Goal: Transaction & Acquisition: Download file/media

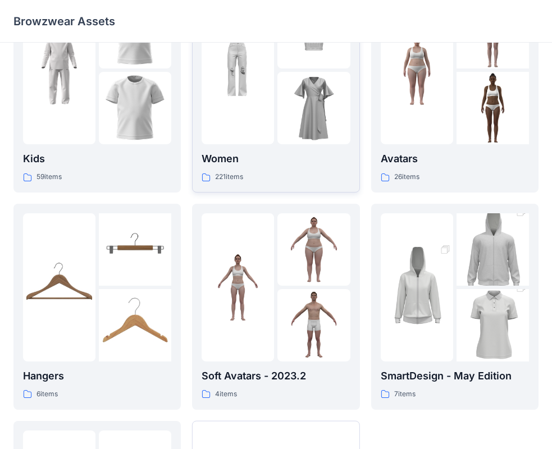
scroll to position [112, 0]
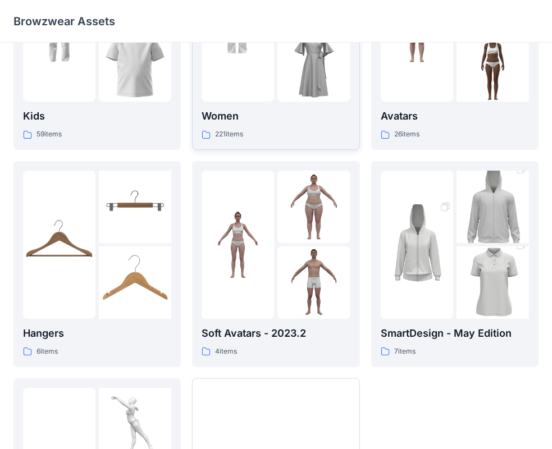
click at [265, 117] on p "Women" at bounding box center [275, 116] width 148 height 16
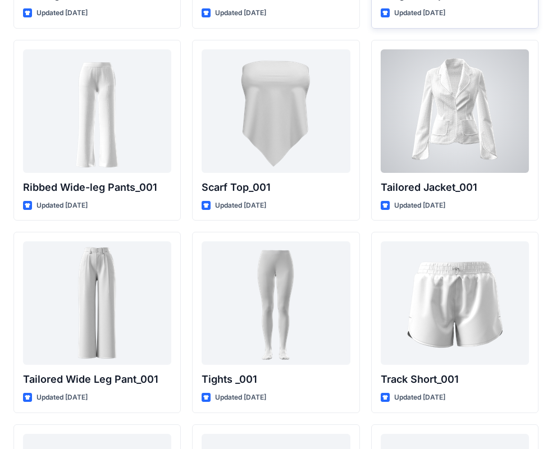
scroll to position [12570, 0]
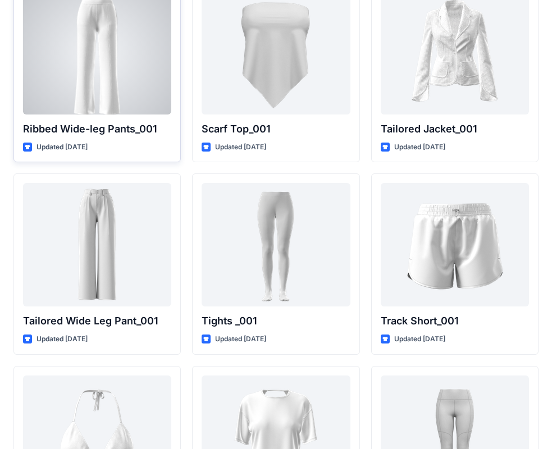
click at [155, 114] on div "Ribbed Wide-leg Pants_001 Updated 2 years ago" at bounding box center [96, 71] width 167 height 181
click at [63, 102] on div at bounding box center [97, 52] width 148 height 123
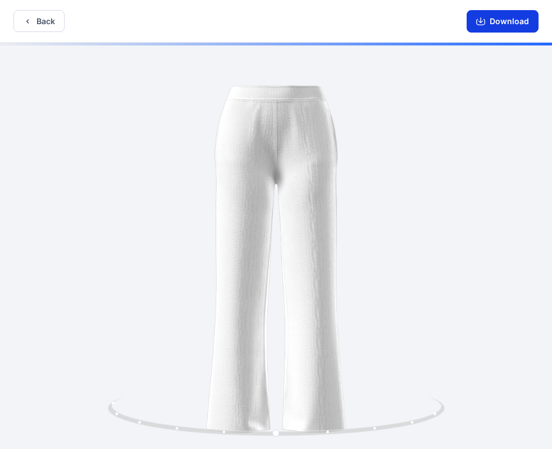
drag, startPoint x: 476, startPoint y: 24, endPoint x: 461, endPoint y: 84, distance: 61.4
click at [476, 24] on button "Download" at bounding box center [502, 21] width 72 height 22
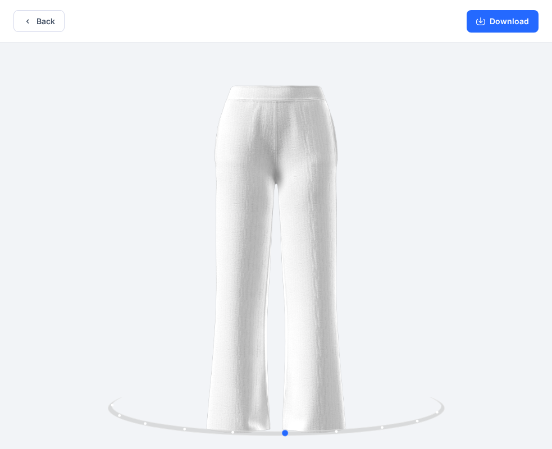
drag, startPoint x: 359, startPoint y: 428, endPoint x: 377, endPoint y: 453, distance: 30.7
click at [377, 448] on html "Back Download Version History" at bounding box center [276, 225] width 552 height 451
click at [42, 27] on button "Back" at bounding box center [38, 21] width 51 height 22
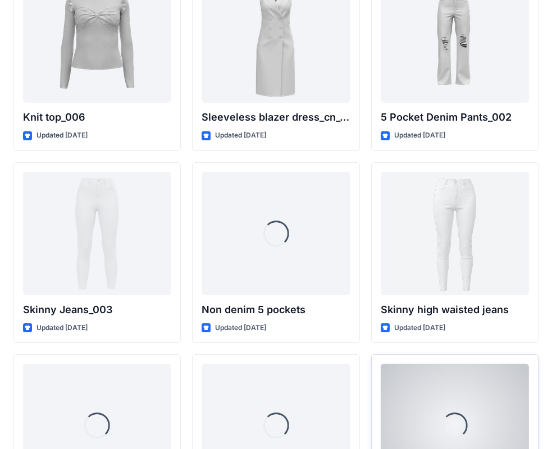
scroll to position [7620, 0]
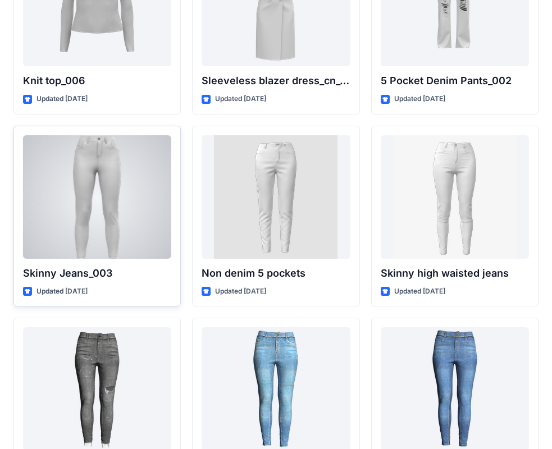
click at [144, 244] on div at bounding box center [97, 196] width 148 height 123
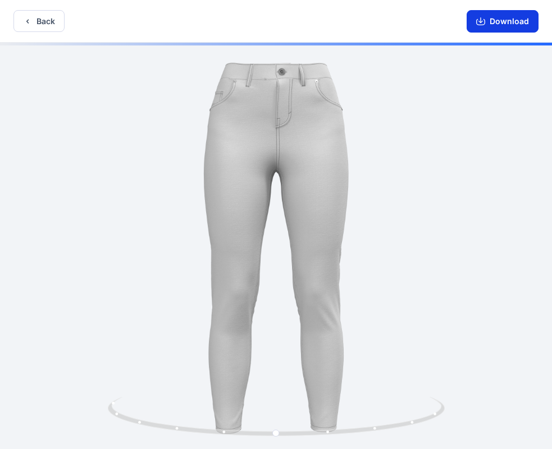
click at [516, 24] on button "Download" at bounding box center [502, 21] width 72 height 22
click at [56, 26] on button "Back" at bounding box center [38, 21] width 51 height 22
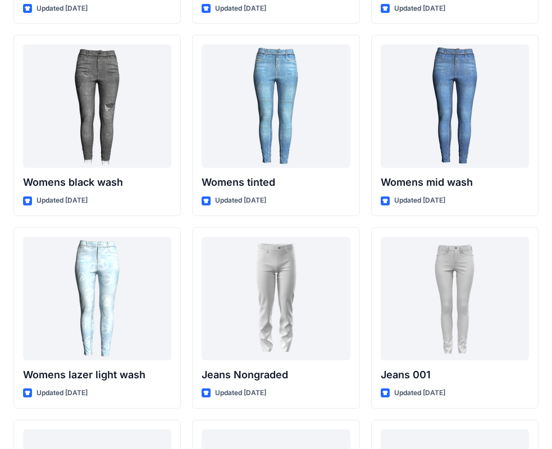
scroll to position [7900, 0]
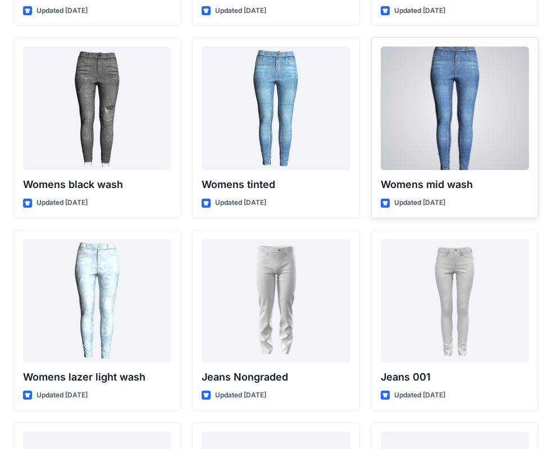
click at [450, 152] on div at bounding box center [454, 108] width 148 height 123
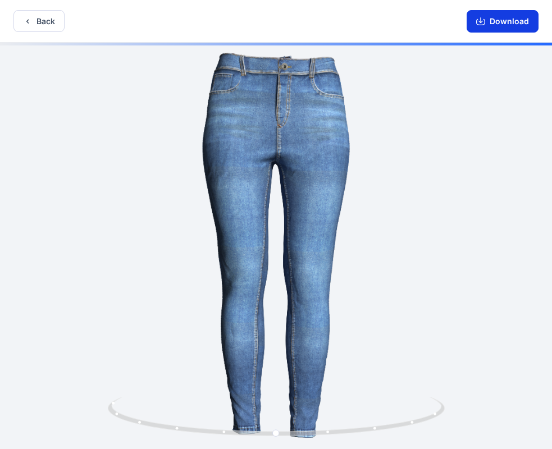
click at [496, 20] on button "Download" at bounding box center [502, 21] width 72 height 22
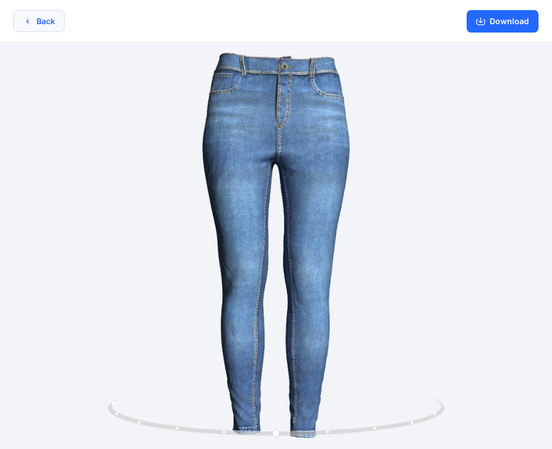
click at [30, 17] on icon "button" at bounding box center [27, 21] width 9 height 9
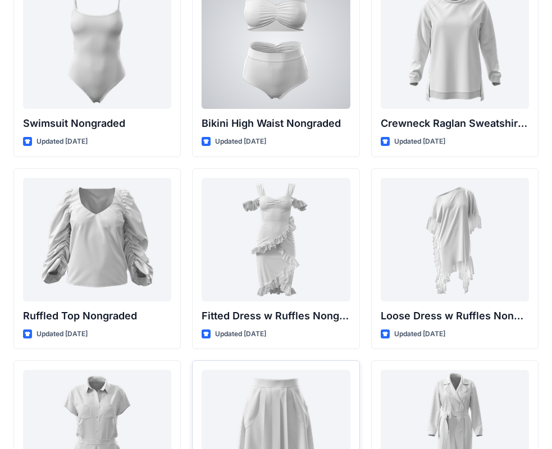
scroll to position [11184, 0]
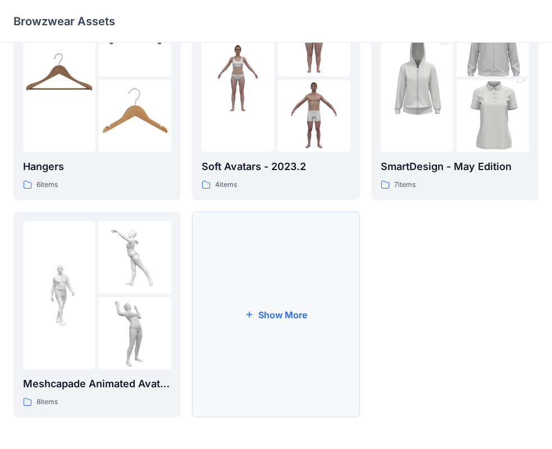
click at [269, 323] on button "Show More" at bounding box center [275, 315] width 167 height 206
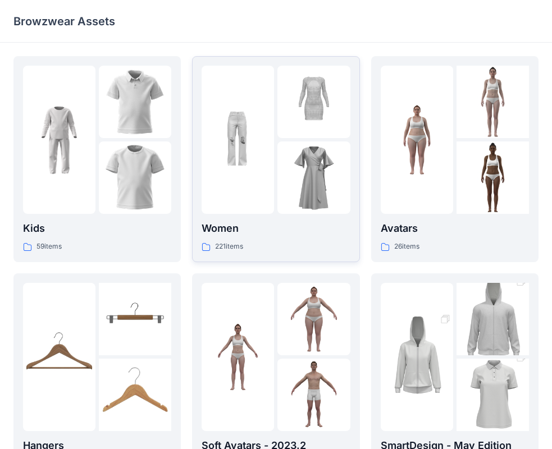
click at [225, 143] on img at bounding box center [237, 140] width 72 height 72
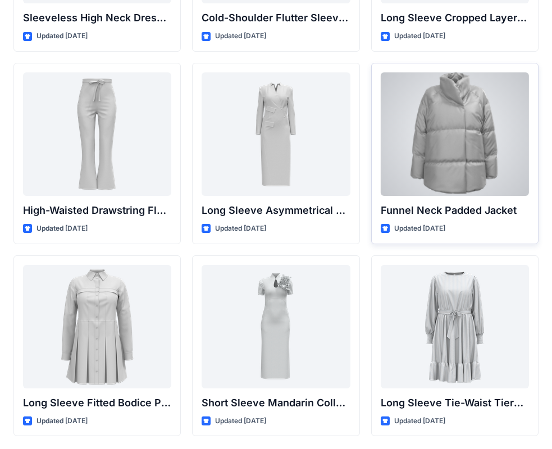
scroll to position [4263, 0]
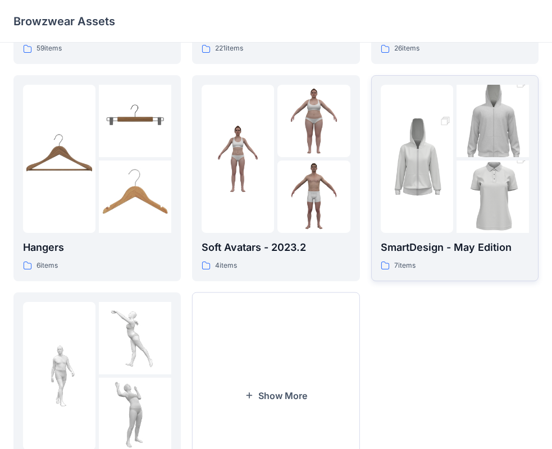
scroll to position [224, 0]
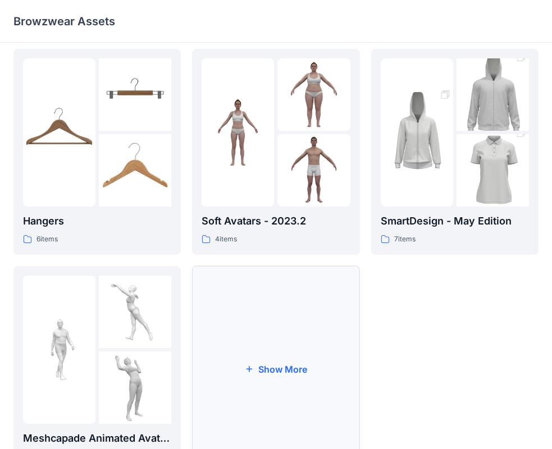
click at [236, 366] on button "Show More" at bounding box center [275, 369] width 167 height 206
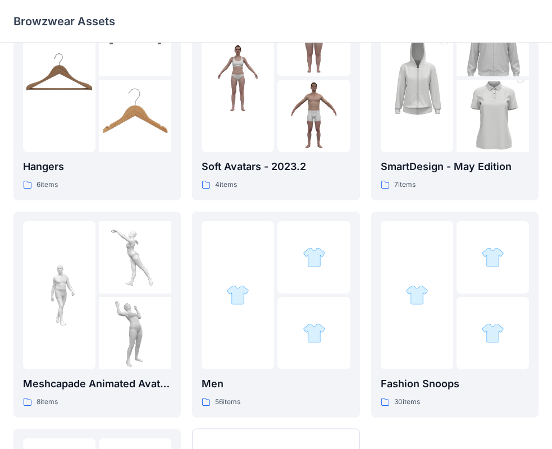
scroll to position [496, 0]
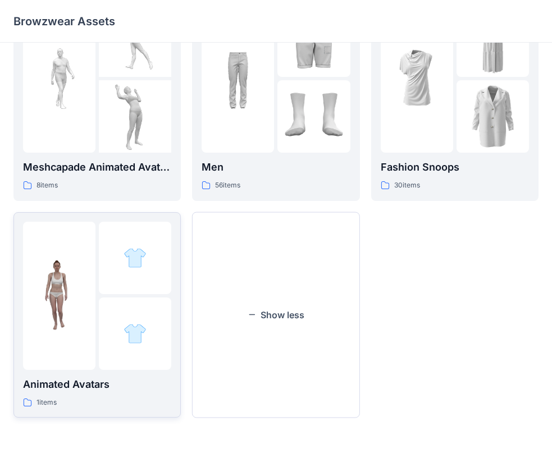
click at [120, 329] on div at bounding box center [135, 333] width 72 height 72
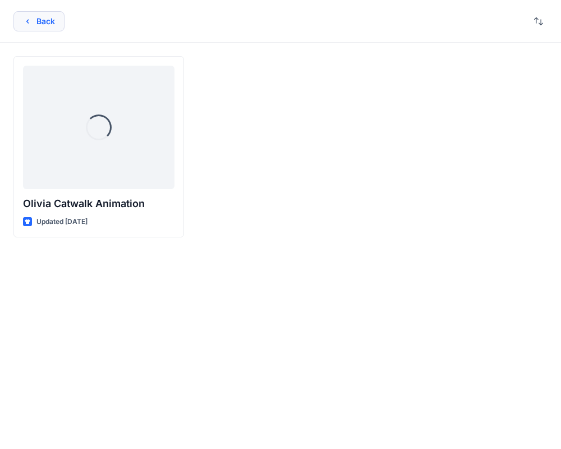
click at [36, 18] on button "Back" at bounding box center [38, 21] width 51 height 20
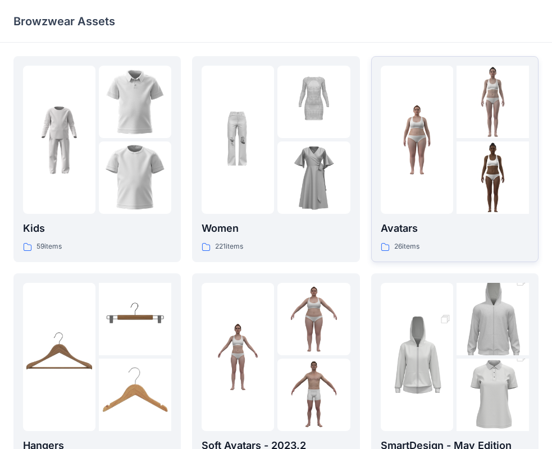
click at [432, 171] on img at bounding box center [416, 140] width 72 height 72
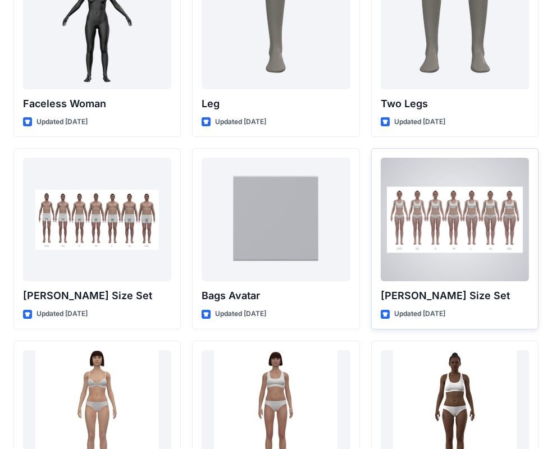
scroll to position [1066, 0]
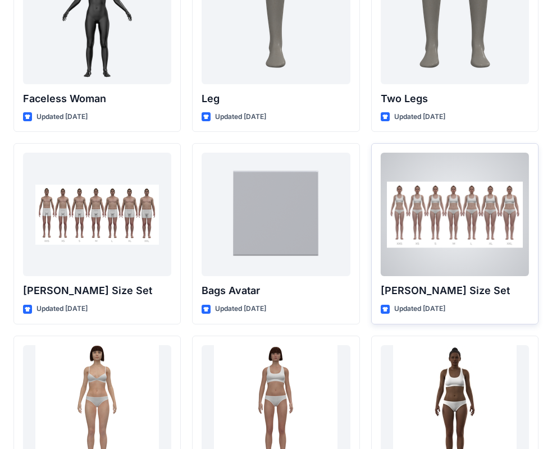
click at [439, 244] on div at bounding box center [454, 214] width 148 height 123
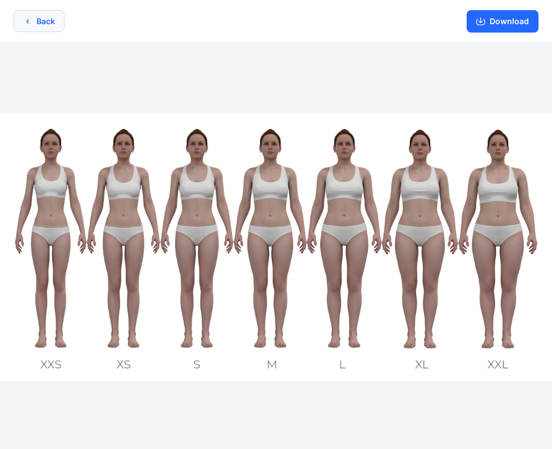
click at [58, 19] on button "Back" at bounding box center [38, 21] width 51 height 22
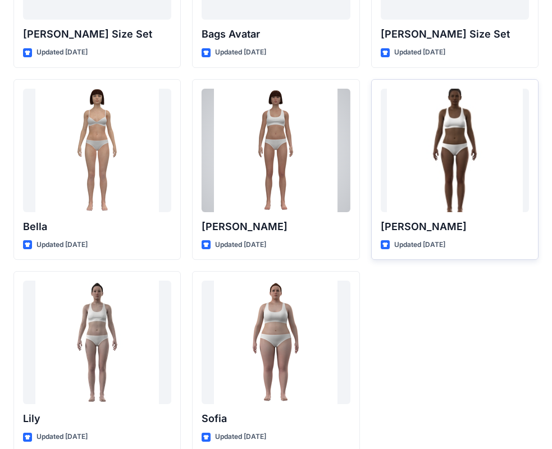
scroll to position [1340, 0]
